Goal: Information Seeking & Learning: Learn about a topic

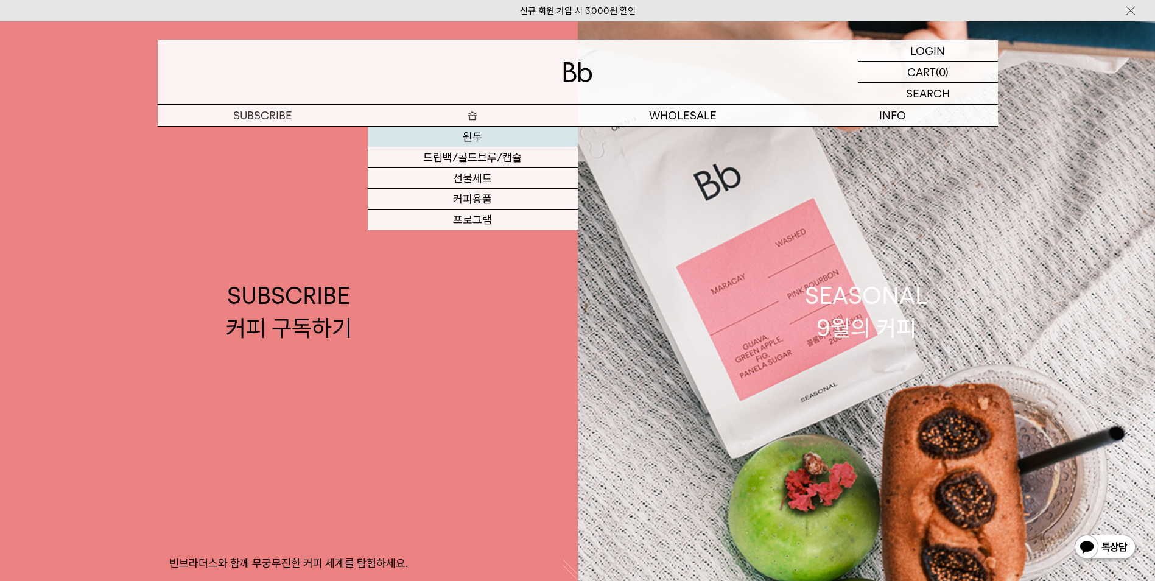
click at [465, 138] on link "원두" at bounding box center [473, 137] width 210 height 21
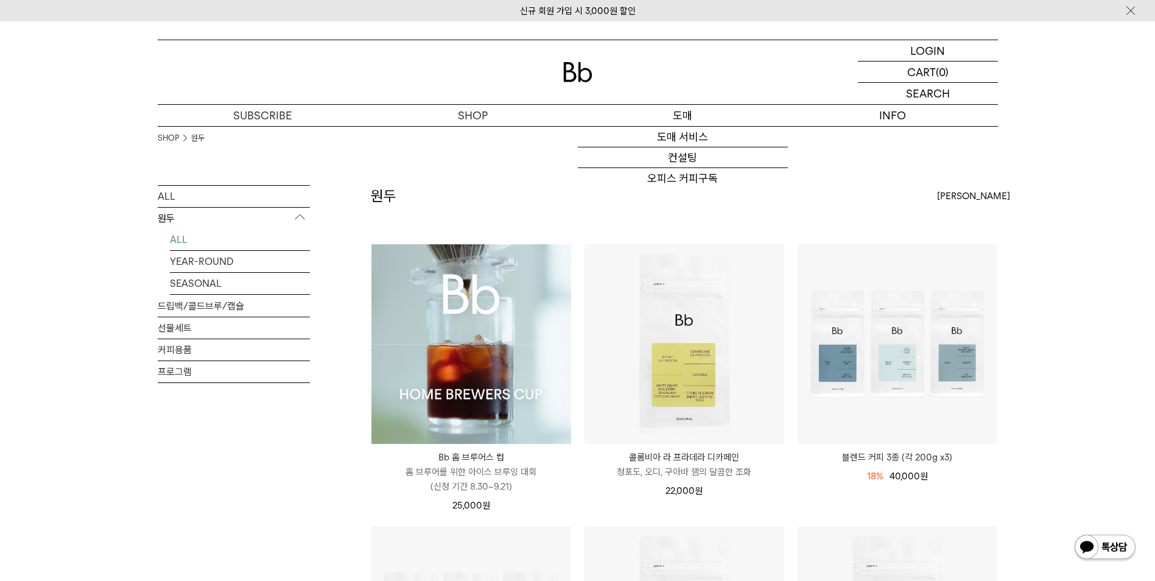
click at [692, 124] on p "도매" at bounding box center [683, 115] width 210 height 21
click at [685, 130] on link "도매 서비스" at bounding box center [683, 137] width 210 height 21
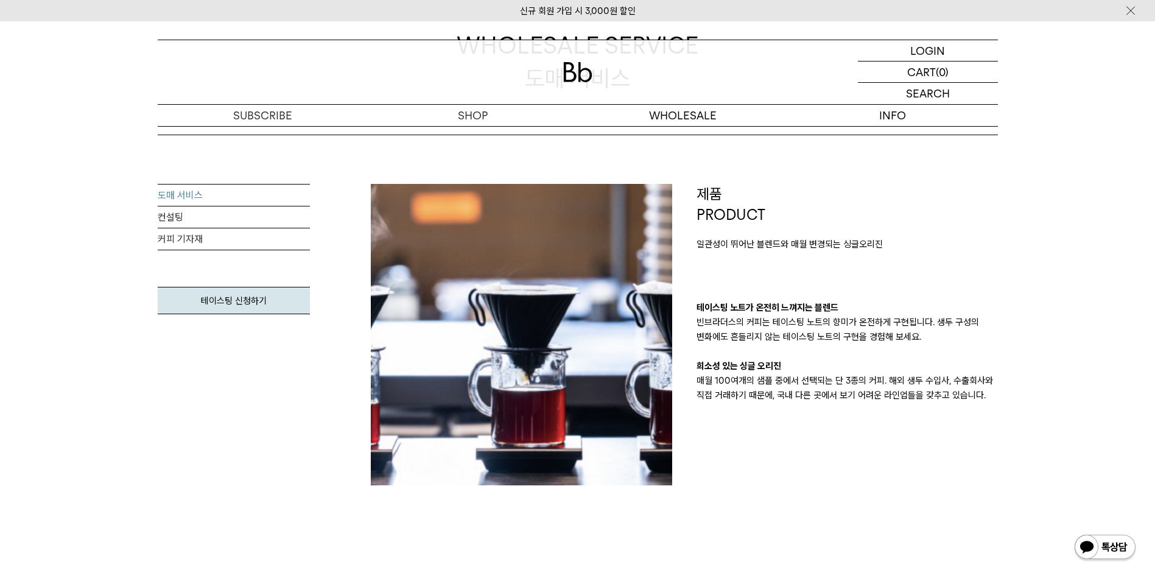
scroll to position [61, 0]
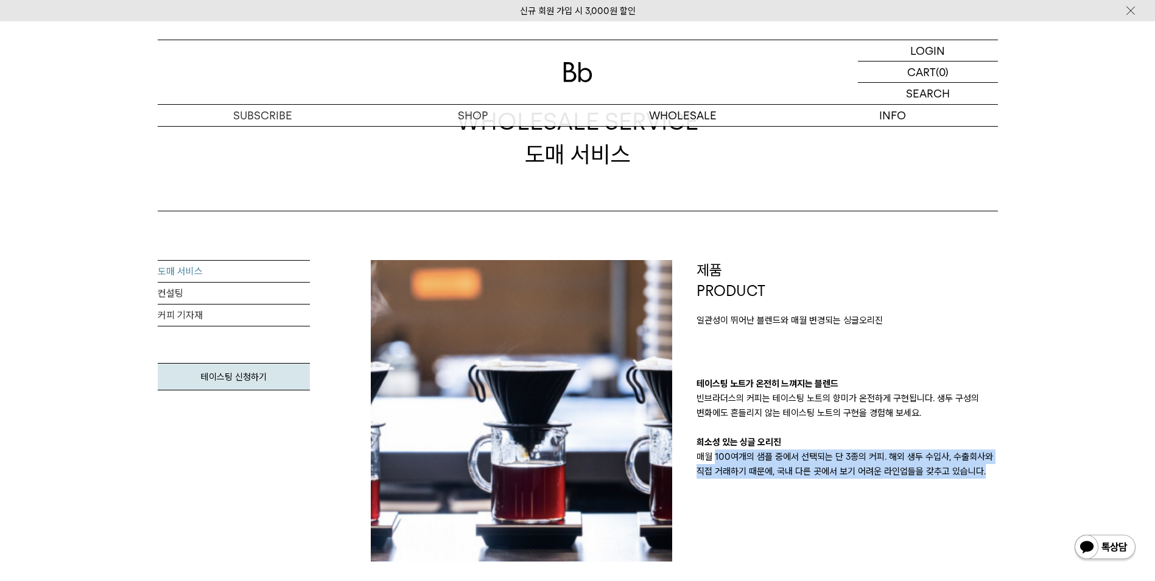
drag, startPoint x: 714, startPoint y: 460, endPoint x: 1009, endPoint y: 471, distance: 295.0
click at [1009, 471] on div "제품 PRODUCT 일관성이 뛰어난 블렌드와 매월 변경되는 싱글오리진 테이스팅 노트가 온전히 느껴지는 블렌드 빈브라더스의 커피는 테이스팅 노트…" at bounding box center [848, 410] width 326 height 301
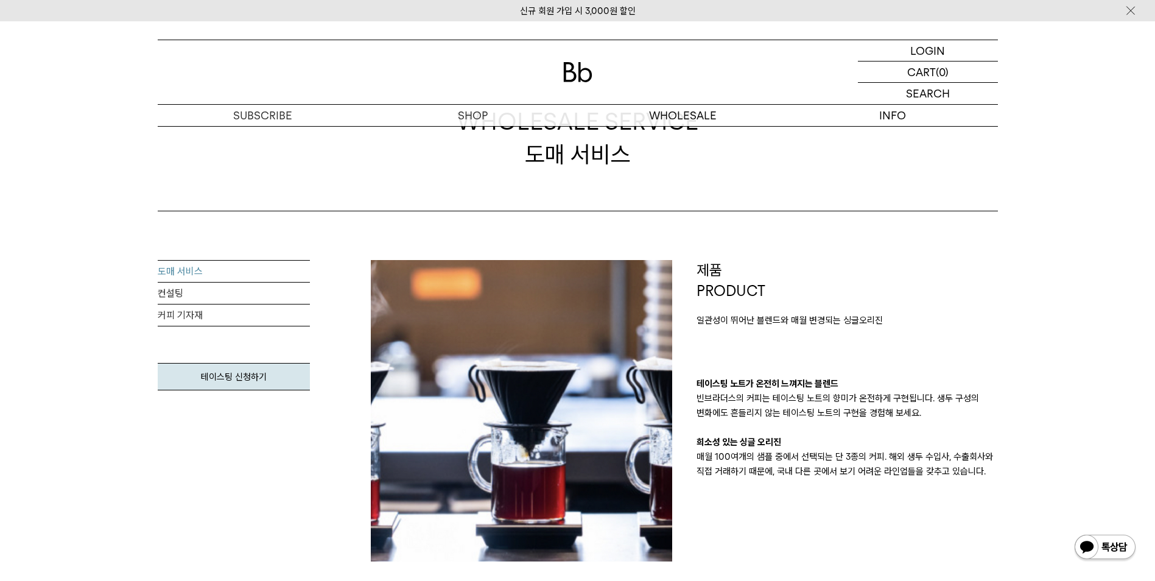
drag, startPoint x: 1009, startPoint y: 471, endPoint x: 878, endPoint y: 398, distance: 149.7
click at [879, 400] on p "빈브라더스의 커피는 테이스팅 노트의 향미가 온전하게 구현됩니다. 생두 구성의 변화에도 흔들리지 않는 테이스팅 노트의 구현을 경험해 보세요." at bounding box center [847, 405] width 301 height 29
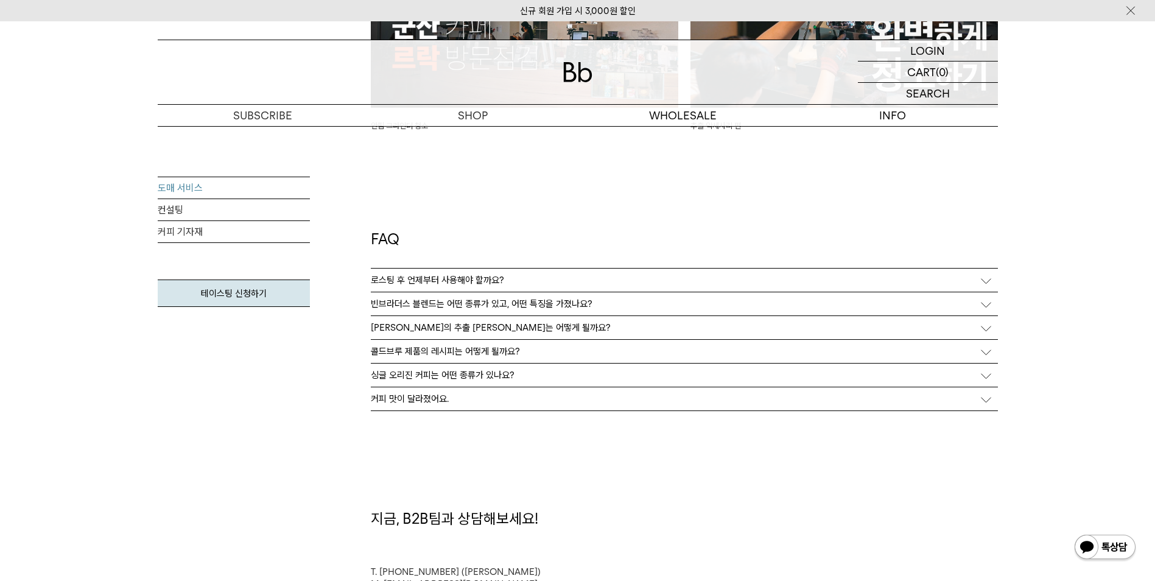
scroll to position [3045, 0]
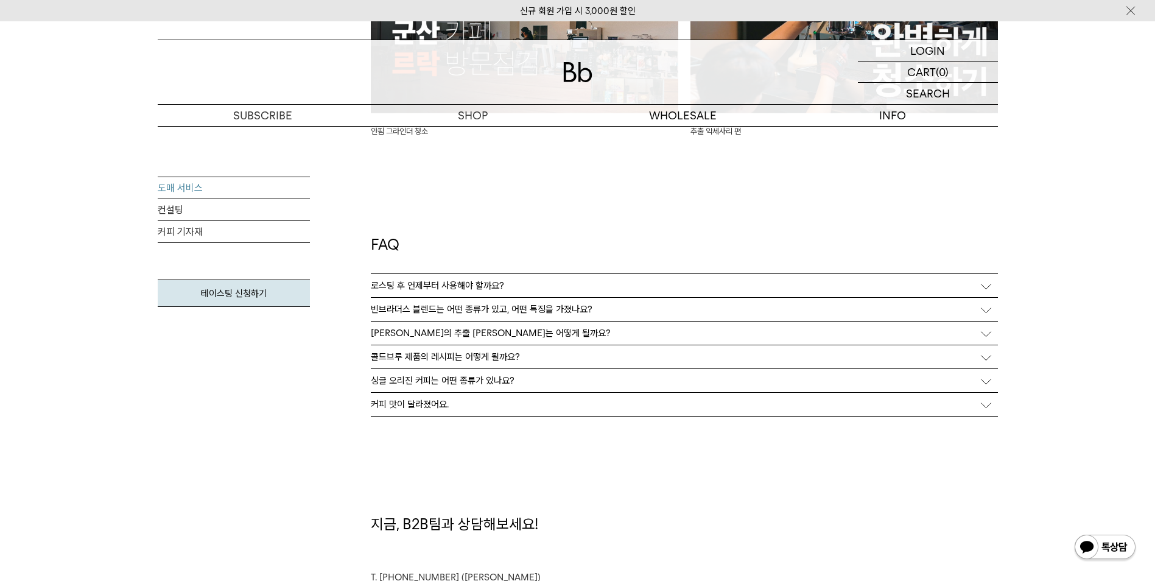
click at [689, 311] on div "빈브라더스 블렌드는 어떤 종류가 있고, 어떤 특징을 가졌나요?" at bounding box center [684, 309] width 627 height 23
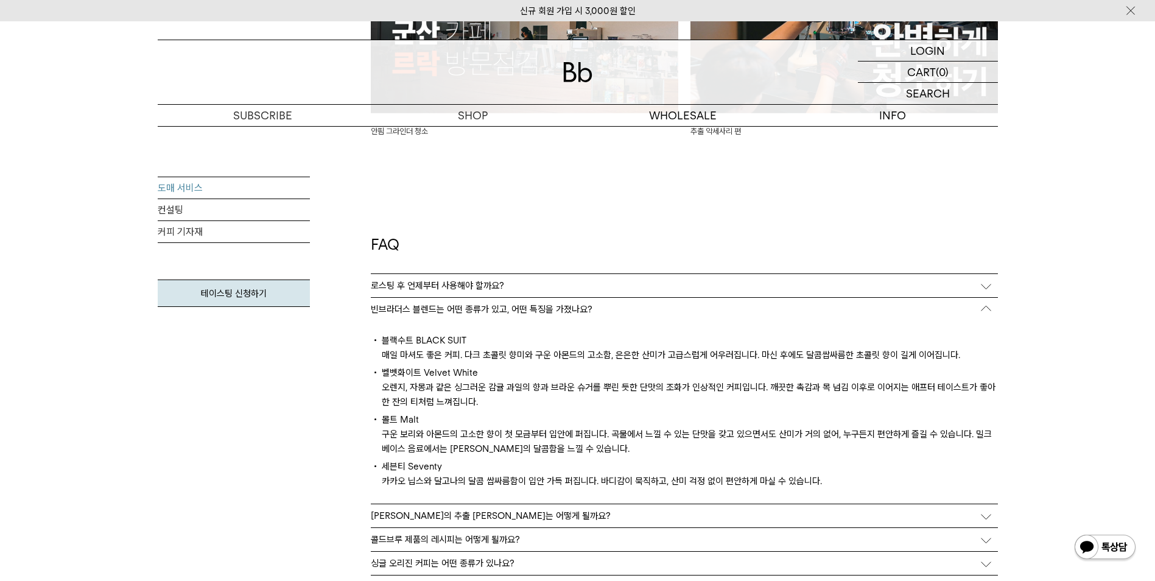
scroll to position [3167, 0]
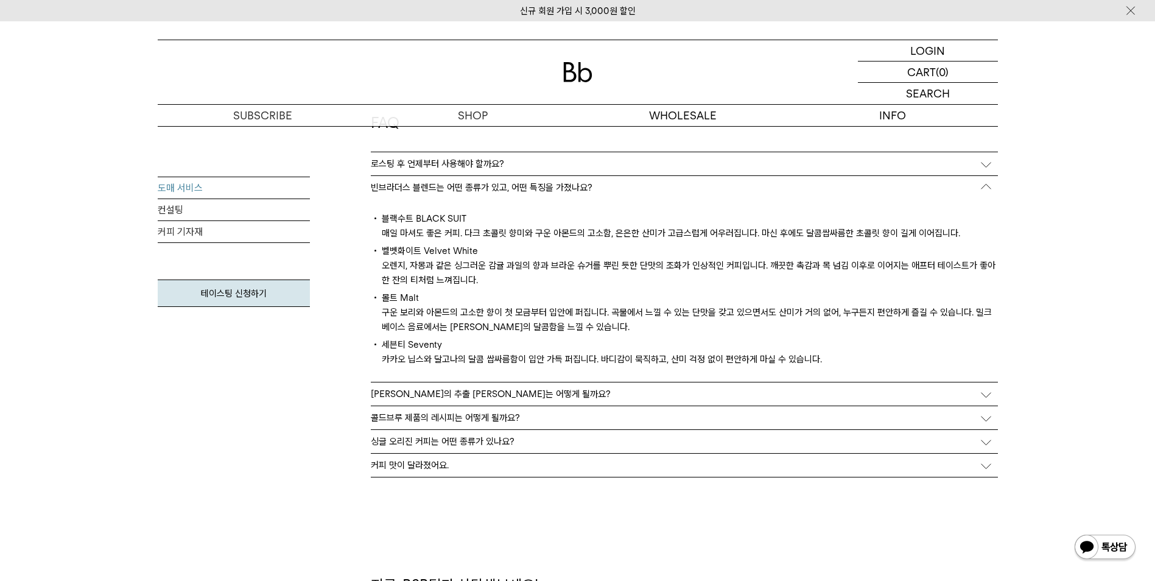
click at [508, 445] on p "싱글 오리진 커피는 어떤 종류가 있나요?" at bounding box center [443, 441] width 144 height 11
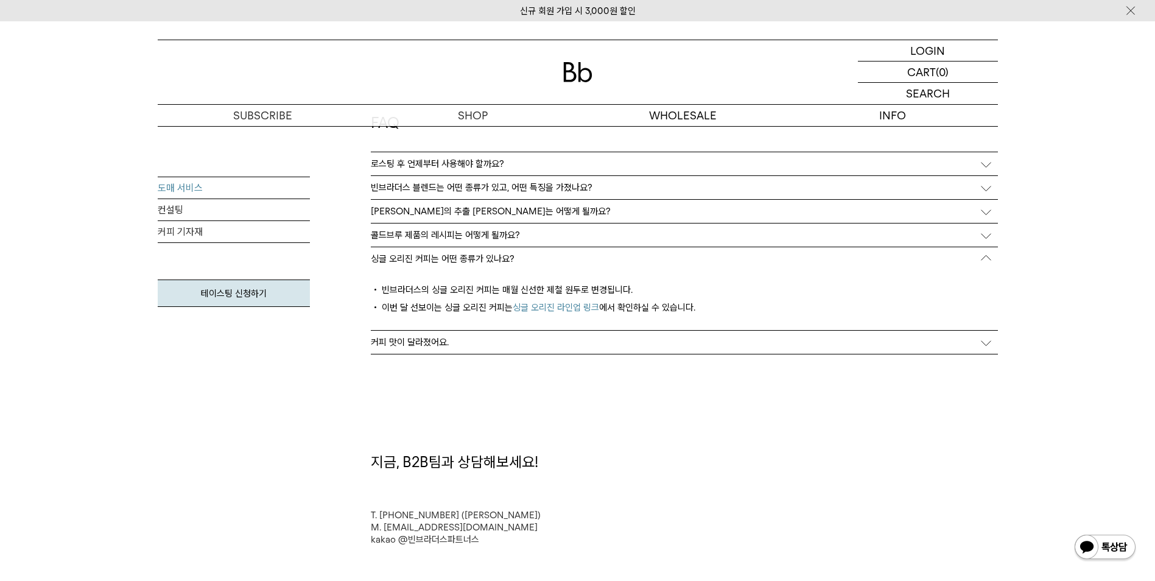
click at [554, 309] on link "싱글 오리진 라인업 링크" at bounding box center [556, 307] width 86 height 11
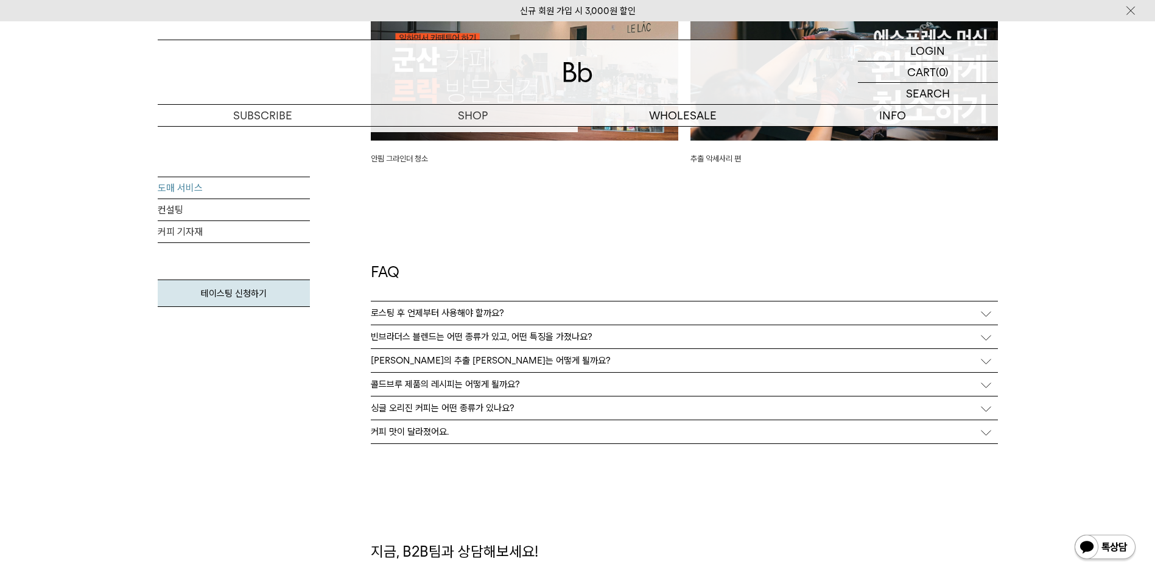
scroll to position [2923, 0]
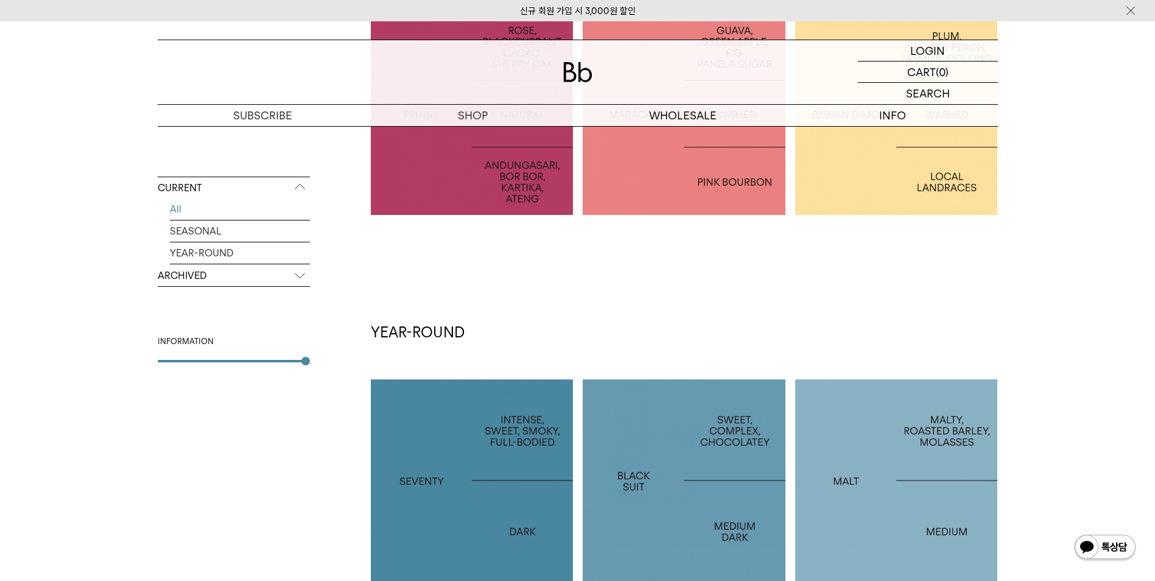
scroll to position [122, 0]
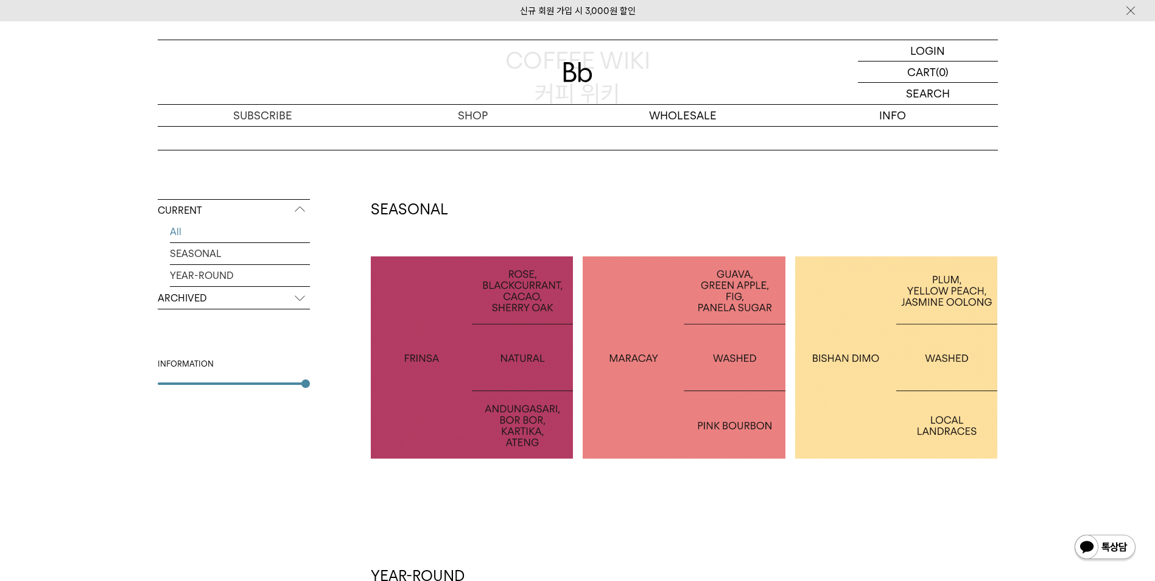
click at [205, 300] on p "ARCHIVED" at bounding box center [234, 298] width 152 height 22
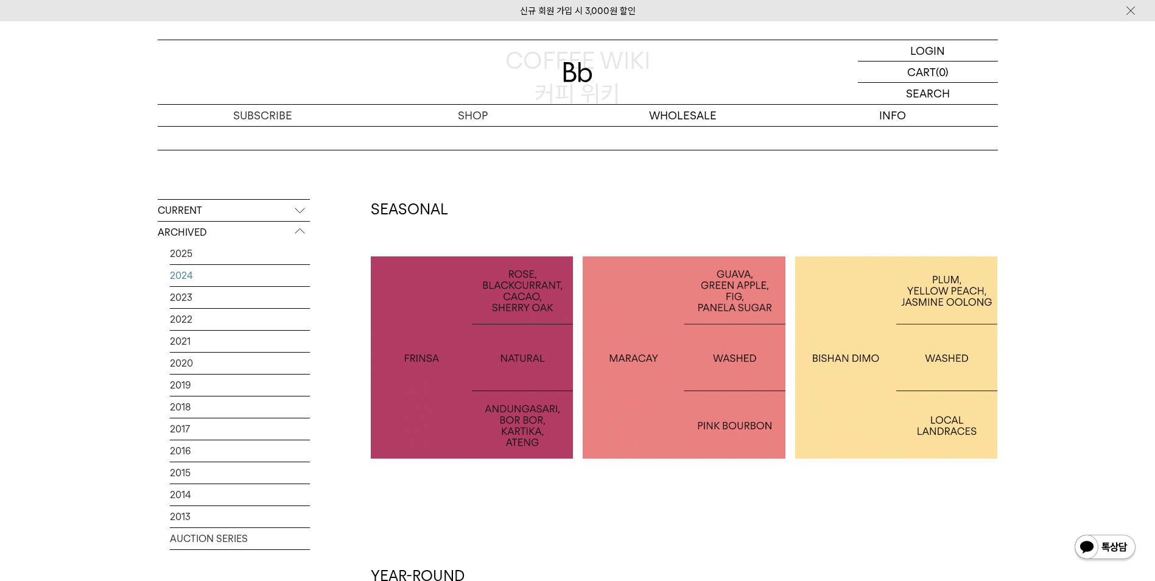
click at [212, 274] on link "2024" at bounding box center [240, 275] width 140 height 21
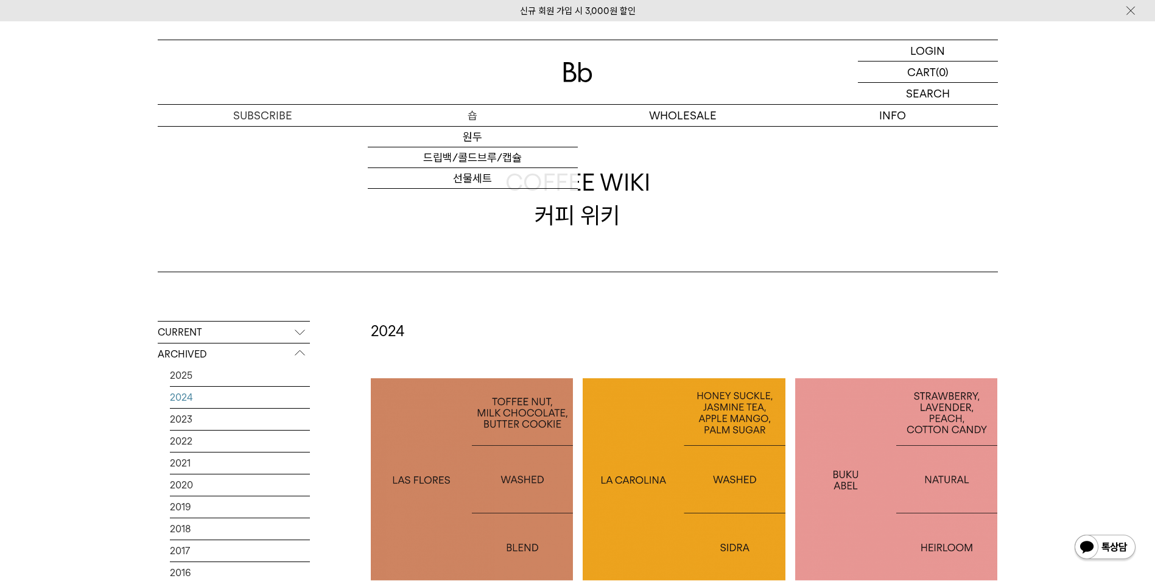
click at [509, 121] on p "숍" at bounding box center [473, 115] width 210 height 21
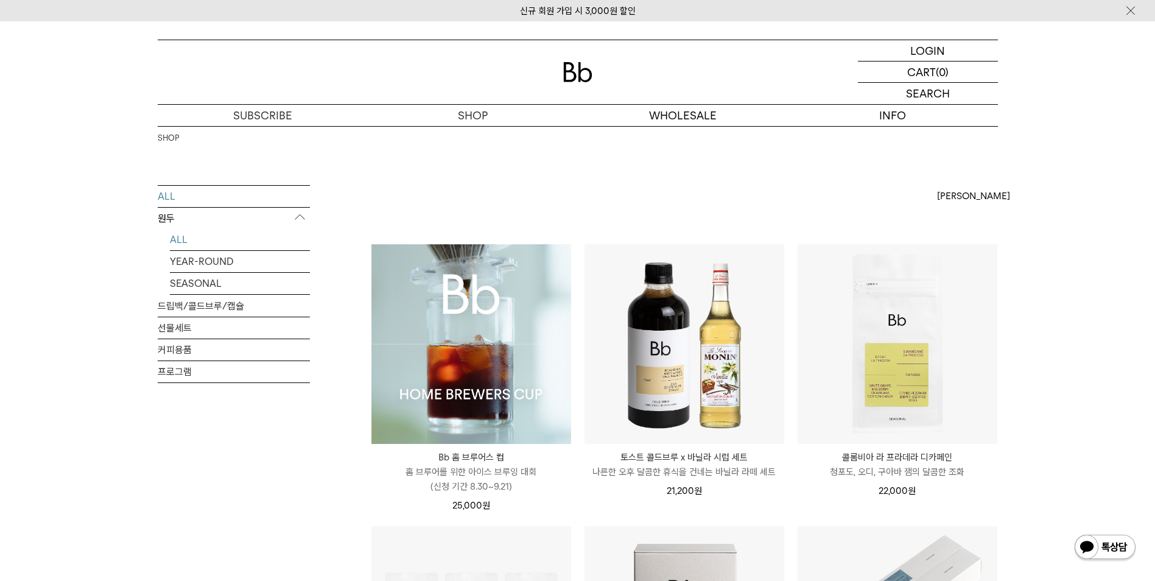
click at [217, 242] on link "ALL" at bounding box center [240, 239] width 140 height 21
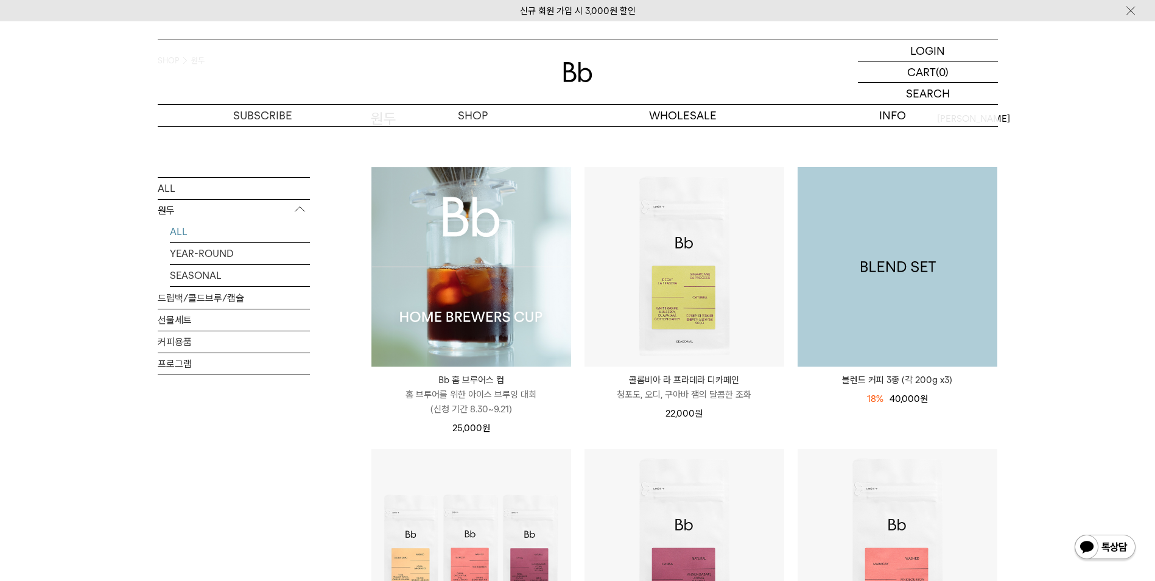
scroll to position [183, 0]
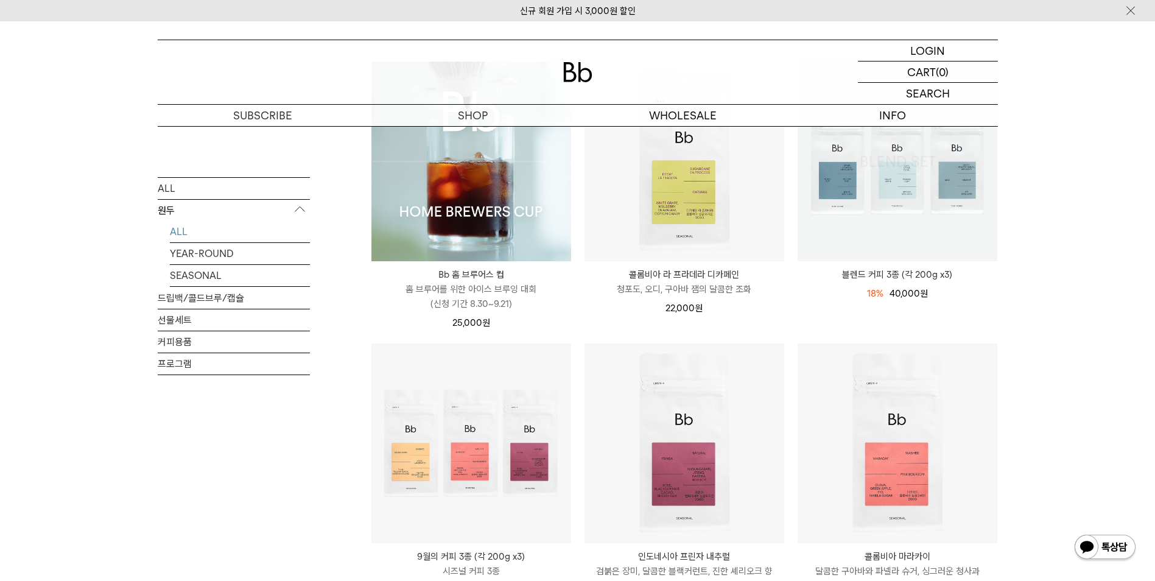
click at [973, 243] on img at bounding box center [898, 162] width 200 height 200
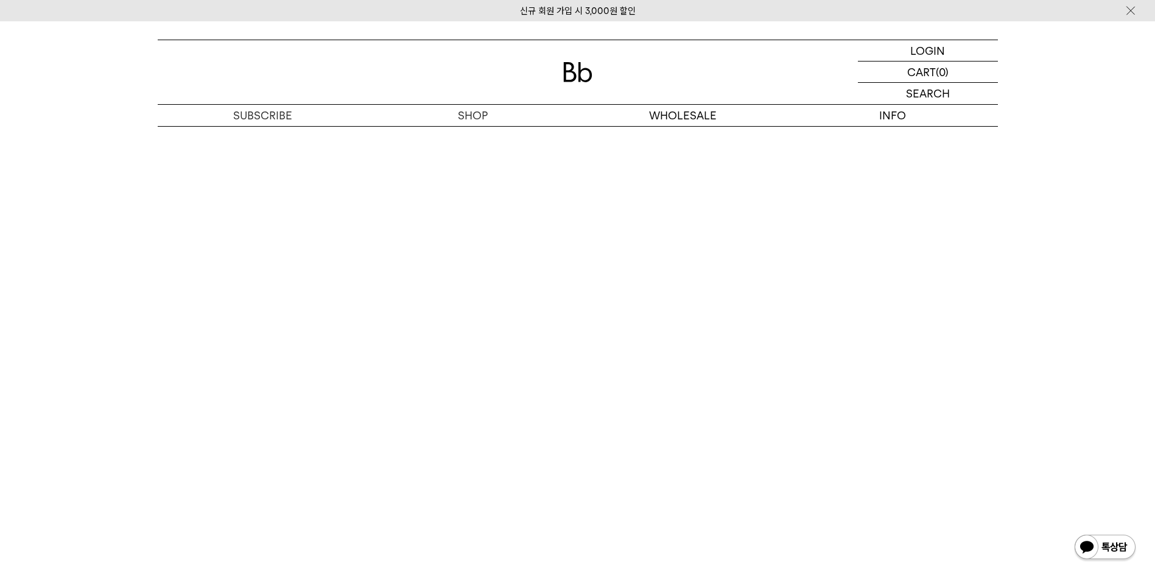
scroll to position [3837, 0]
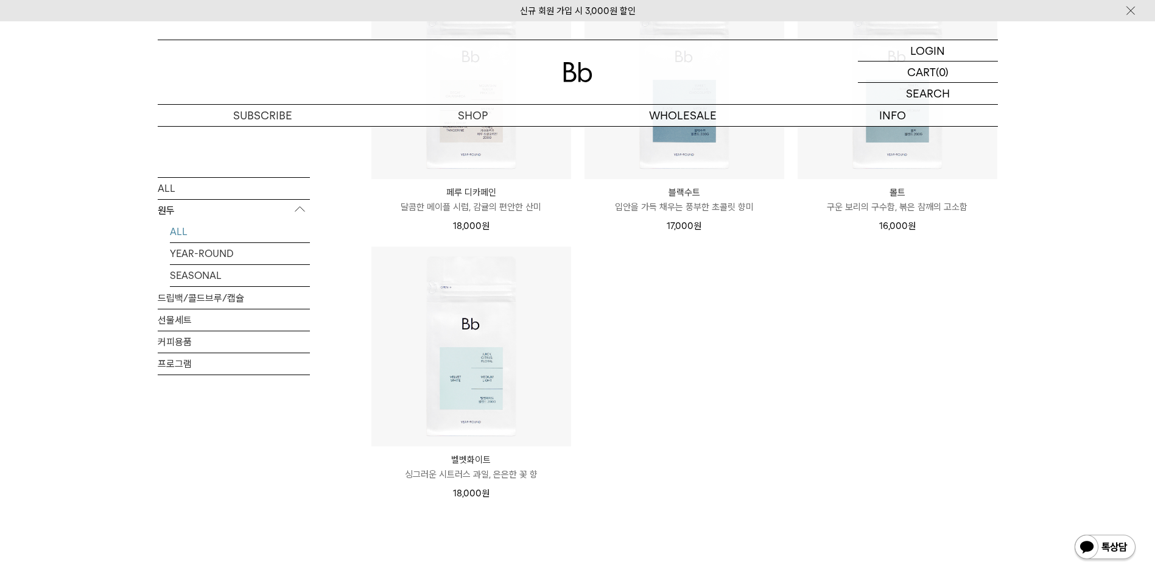
scroll to position [914, 0]
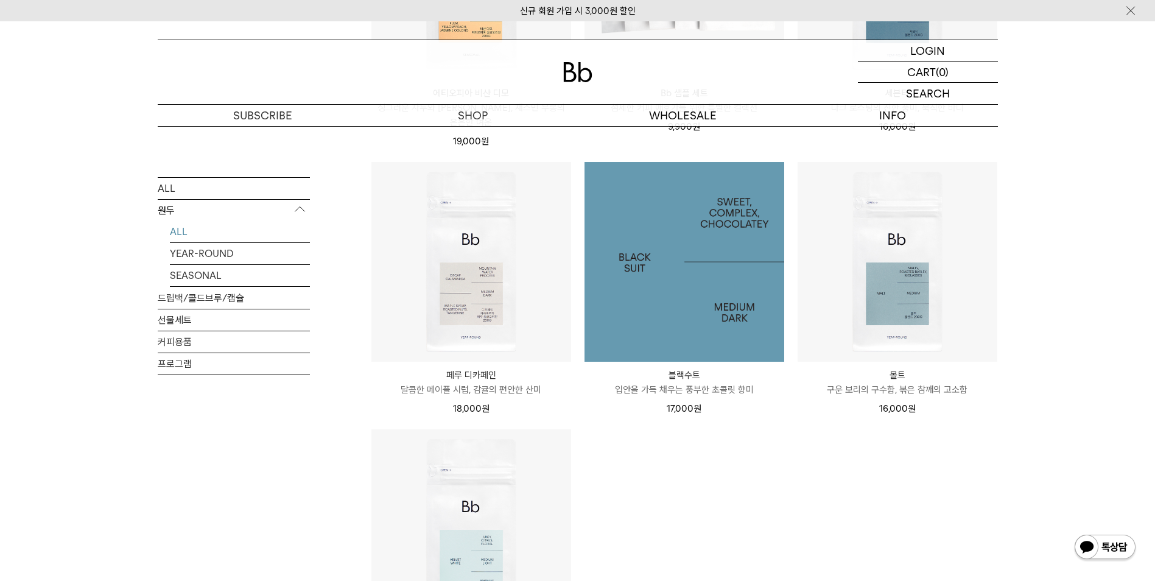
click at [730, 298] on img at bounding box center [685, 262] width 200 height 200
